Goal: Information Seeking & Learning: Check status

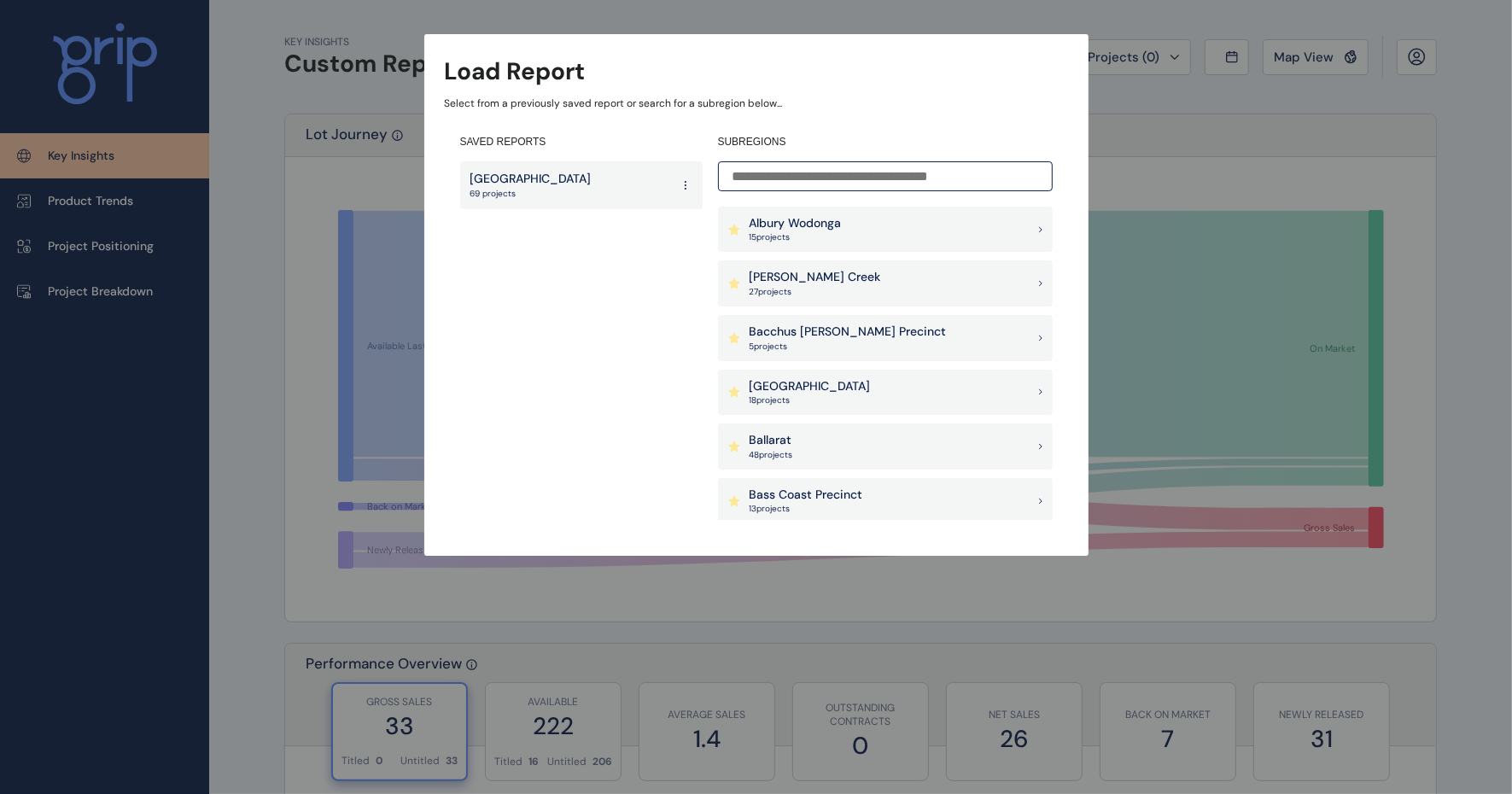
click at [814, 171] on input at bounding box center [885, 177] width 335 height 30
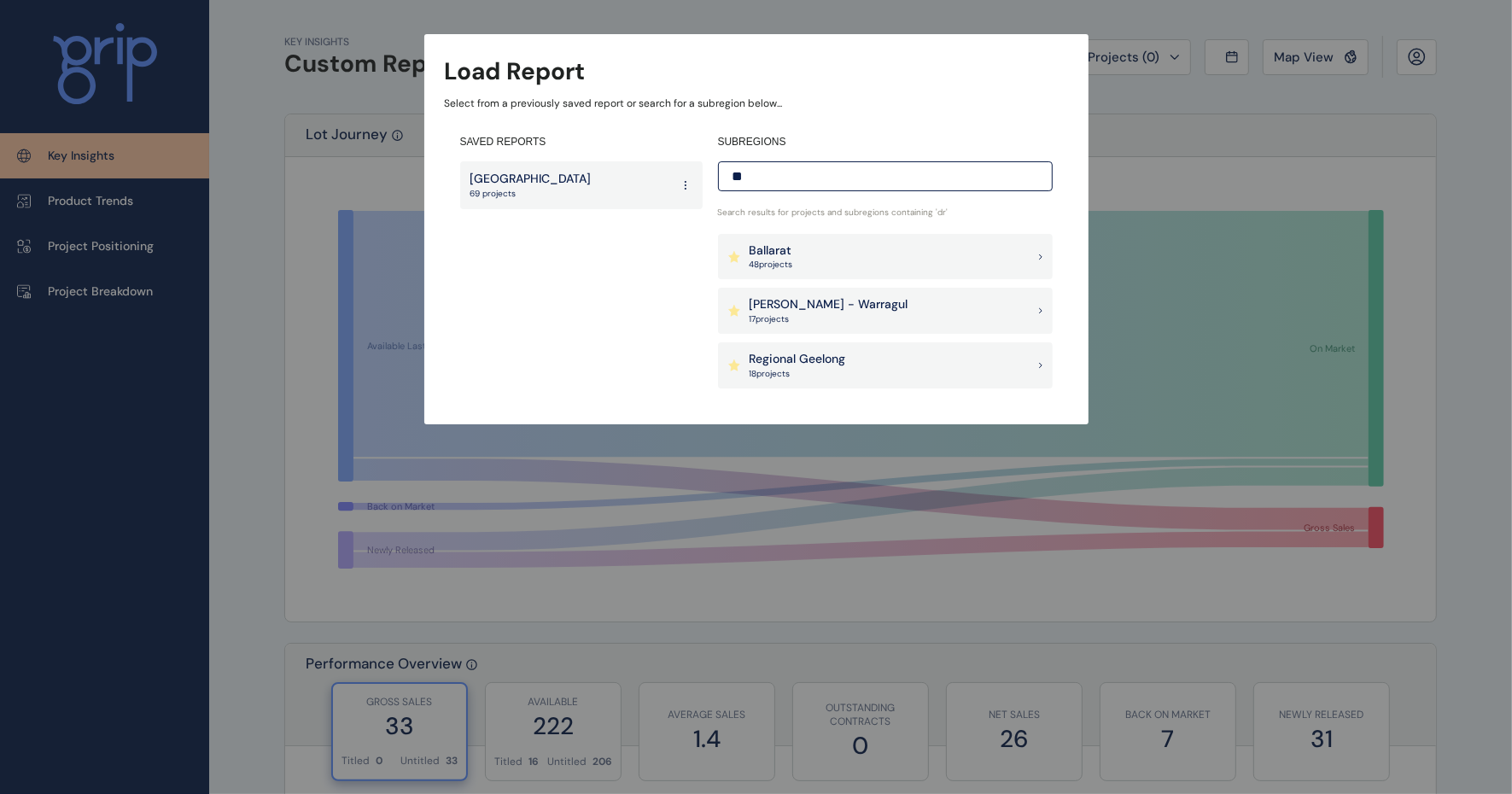
type input "**"
click at [828, 304] on p "Drouin - Warragul" at bounding box center [829, 304] width 159 height 17
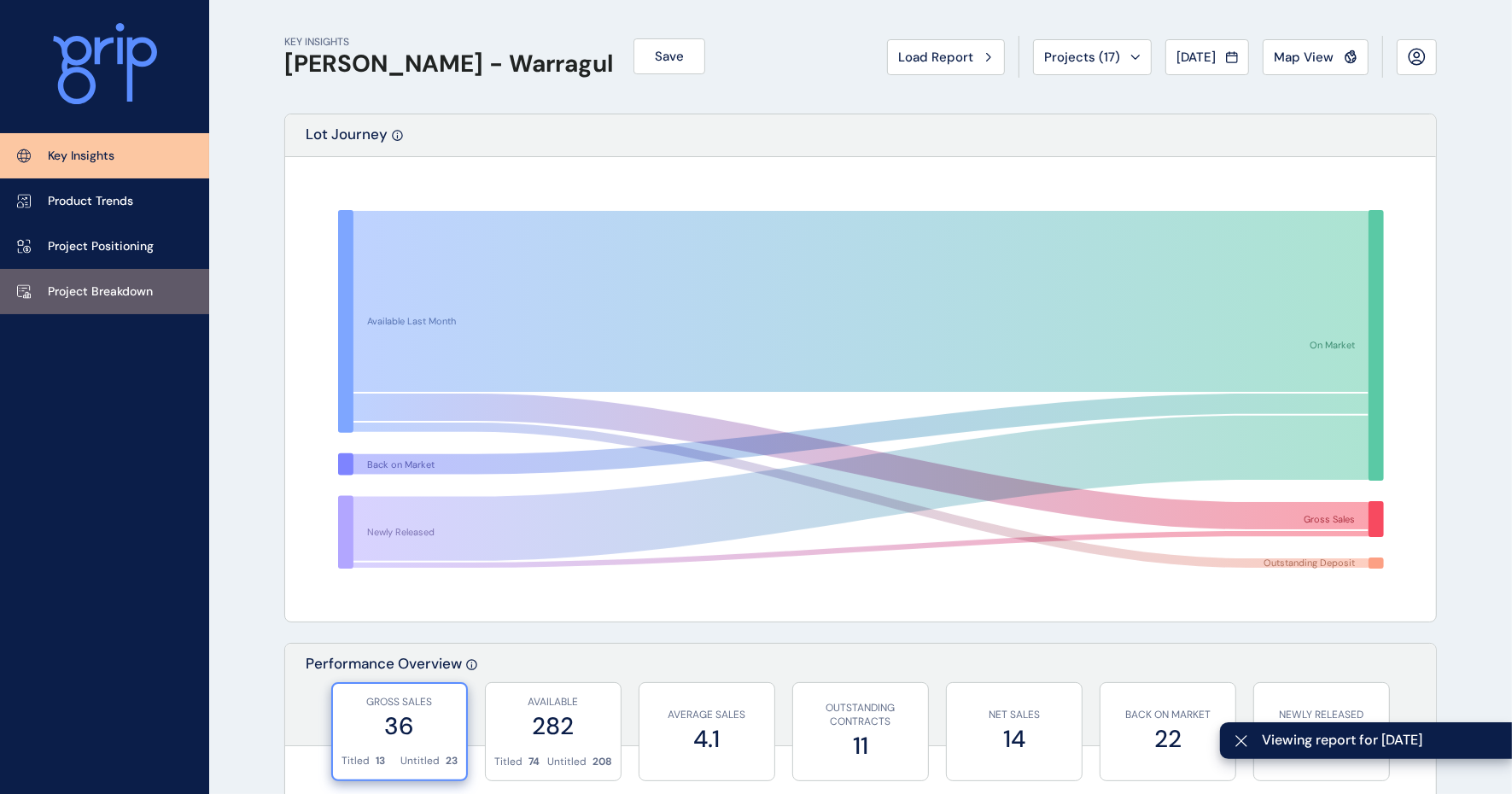
click at [149, 283] on p "Project Breakdown" at bounding box center [100, 291] width 105 height 17
